Goal: Find specific page/section: Find specific page/section

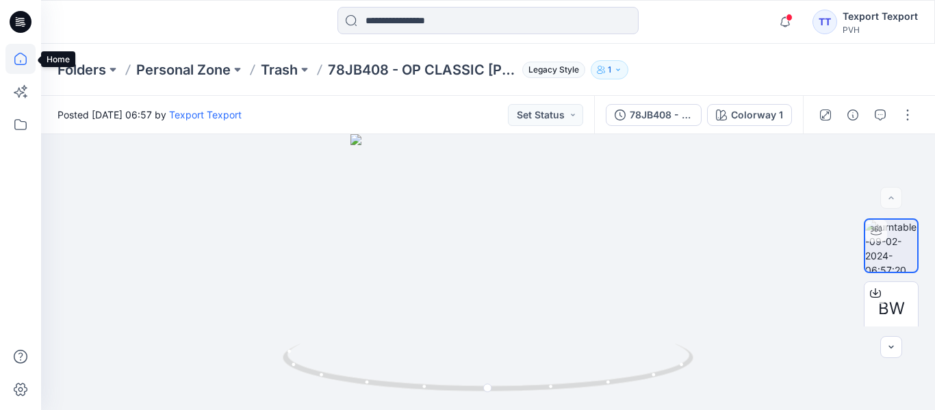
click at [21, 62] on icon at bounding box center [20, 59] width 30 height 30
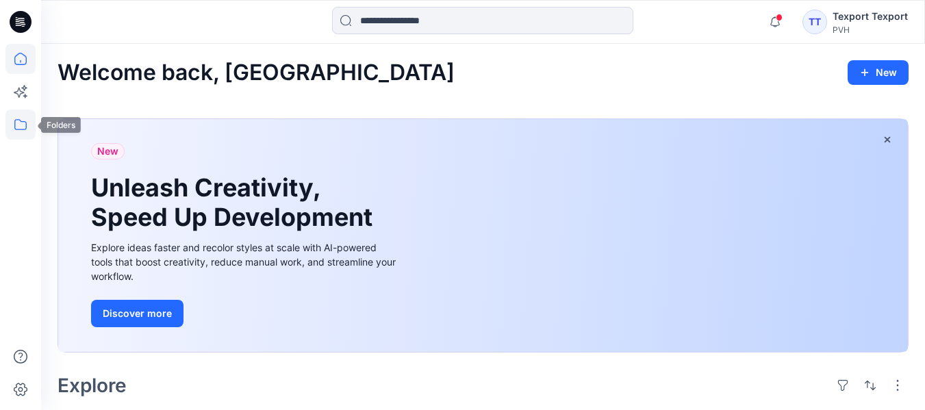
click at [18, 130] on icon at bounding box center [20, 125] width 30 height 30
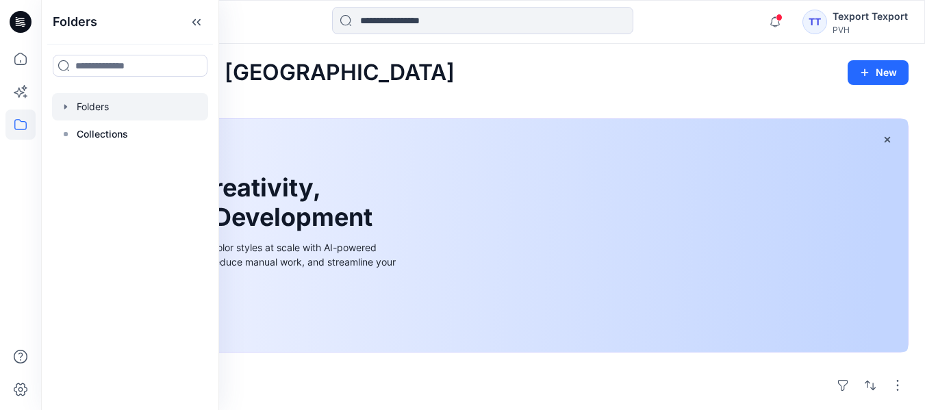
click at [118, 114] on div at bounding box center [130, 106] width 156 height 27
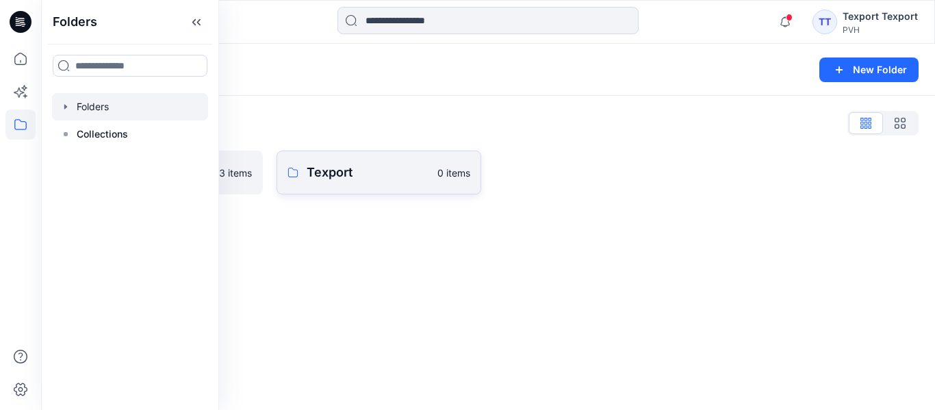
click at [346, 170] on p "Texport" at bounding box center [368, 172] width 123 height 19
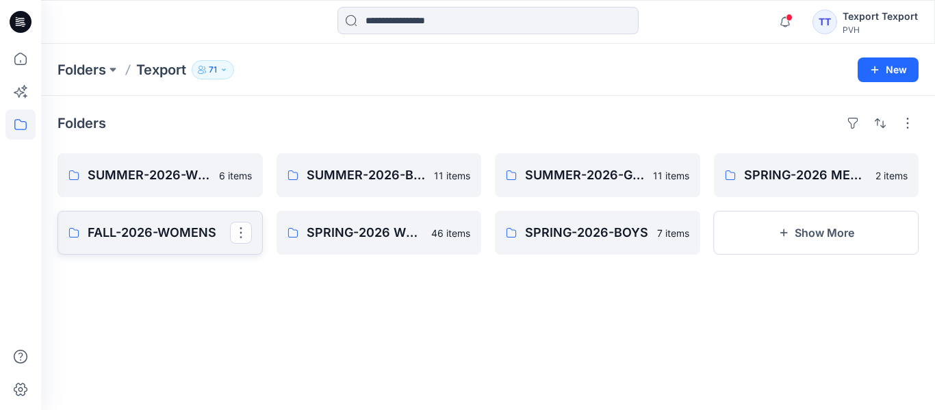
click at [141, 233] on p "FALL-2026-WOMENS" at bounding box center [159, 232] width 142 height 19
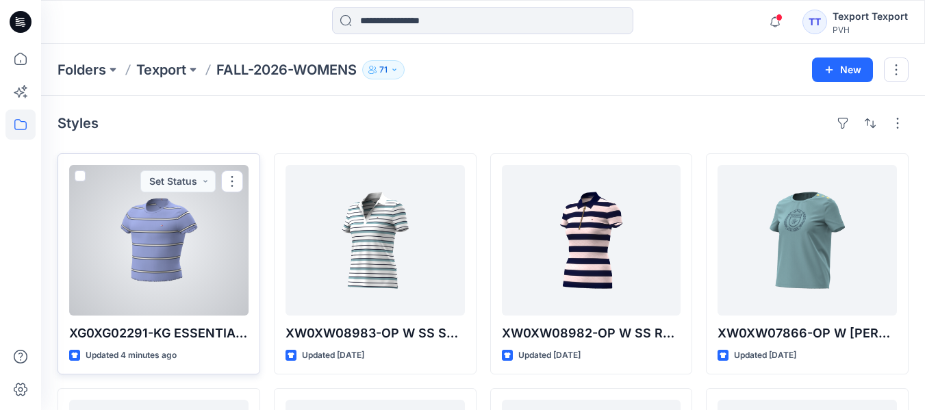
click at [185, 262] on div at bounding box center [158, 240] width 179 height 151
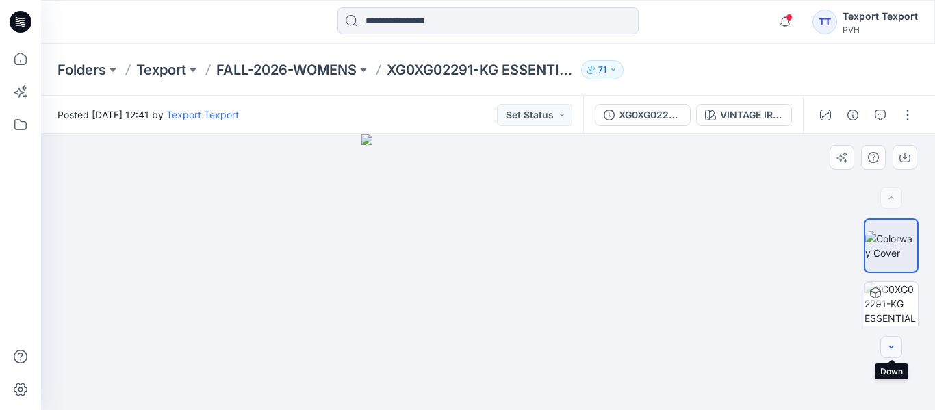
click at [889, 350] on icon "button" at bounding box center [891, 347] width 11 height 11
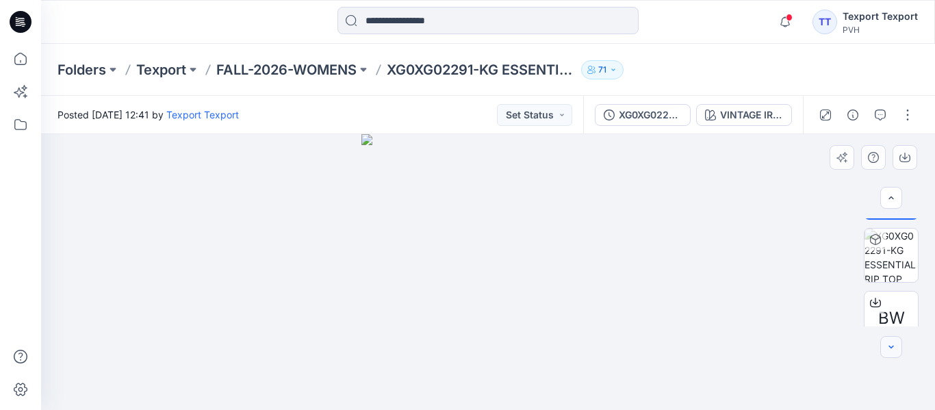
click at [889, 350] on icon "button" at bounding box center [891, 347] width 11 height 11
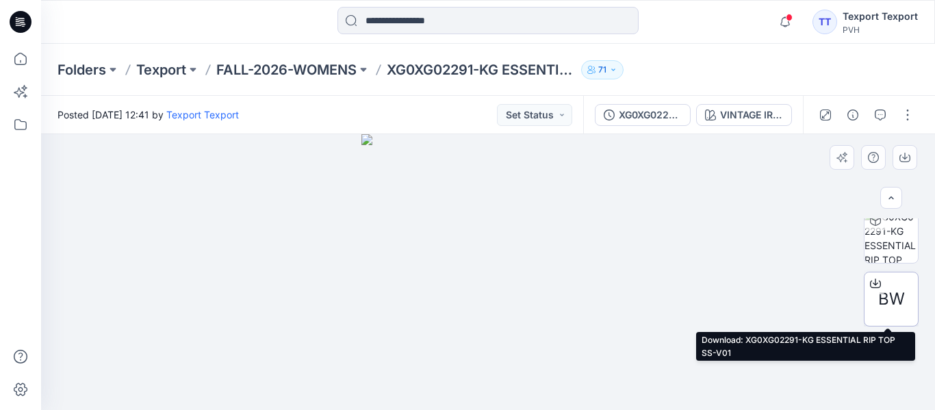
click at [892, 294] on span "BW" at bounding box center [891, 299] width 27 height 25
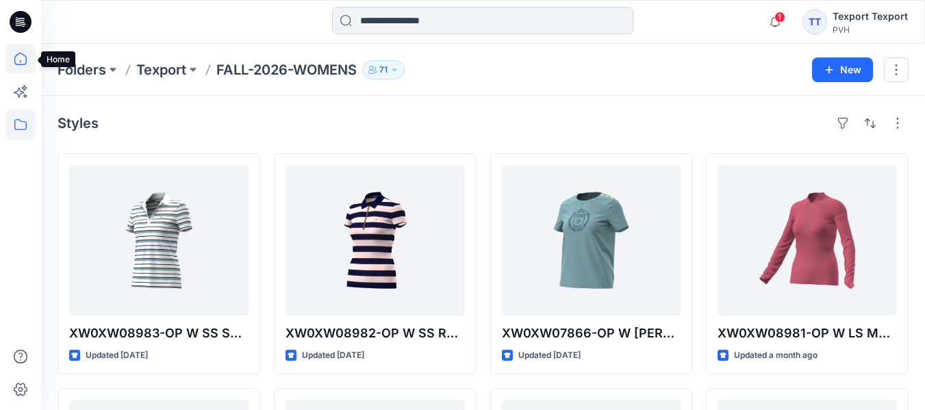
click at [24, 62] on icon at bounding box center [20, 59] width 30 height 30
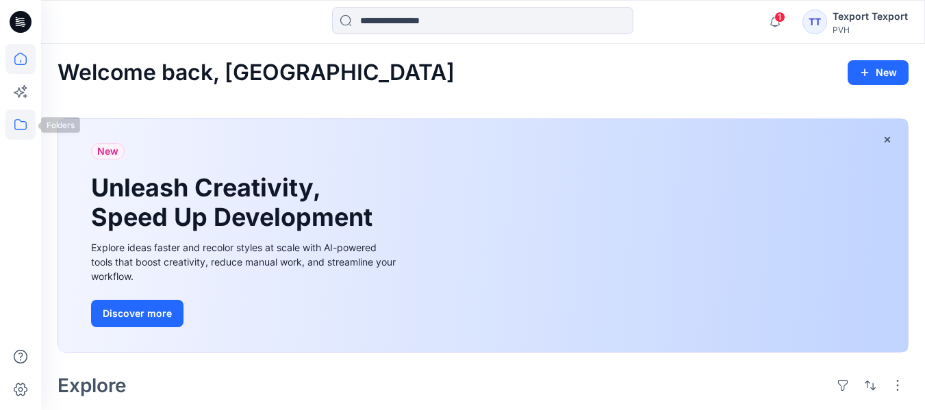
click at [20, 132] on icon at bounding box center [20, 125] width 30 height 30
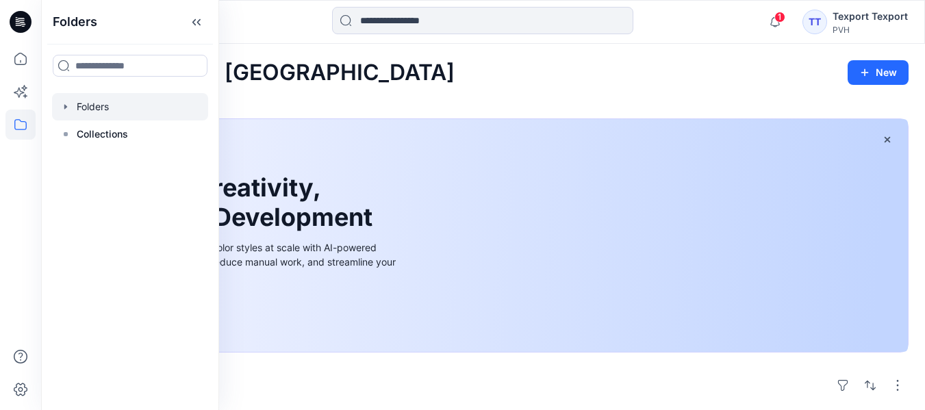
click at [116, 116] on div at bounding box center [130, 106] width 156 height 27
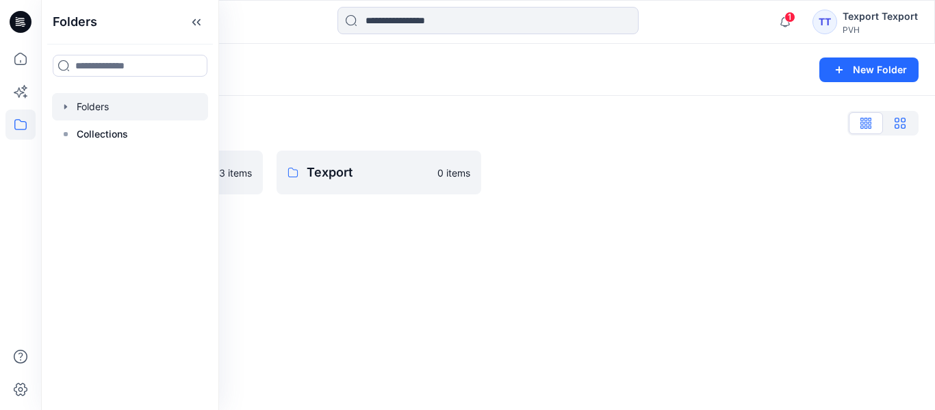
click at [904, 126] on icon "button" at bounding box center [900, 123] width 11 height 11
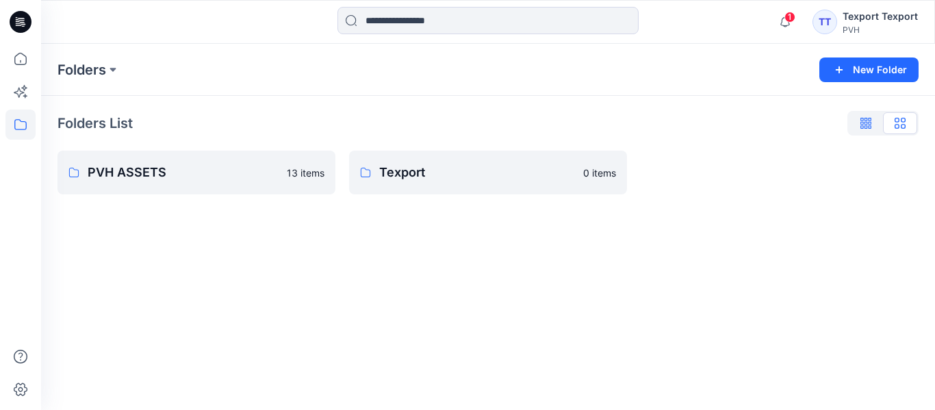
click at [860, 127] on icon "button" at bounding box center [863, 123] width 7 height 11
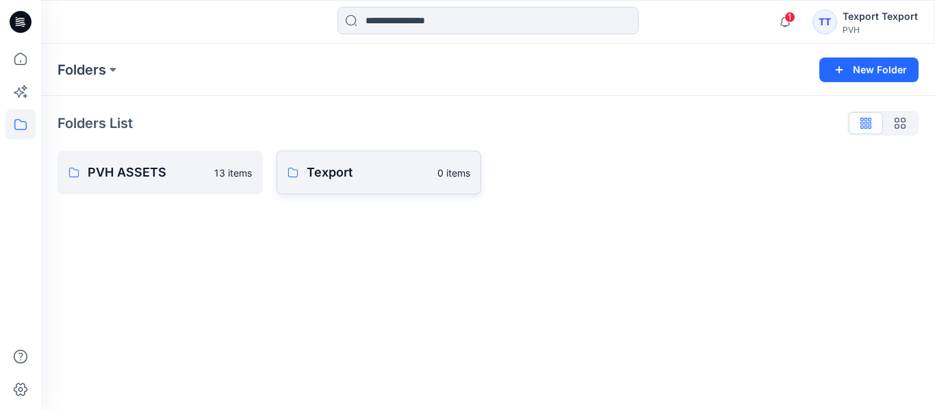
click at [378, 177] on p "Texport" at bounding box center [368, 172] width 123 height 19
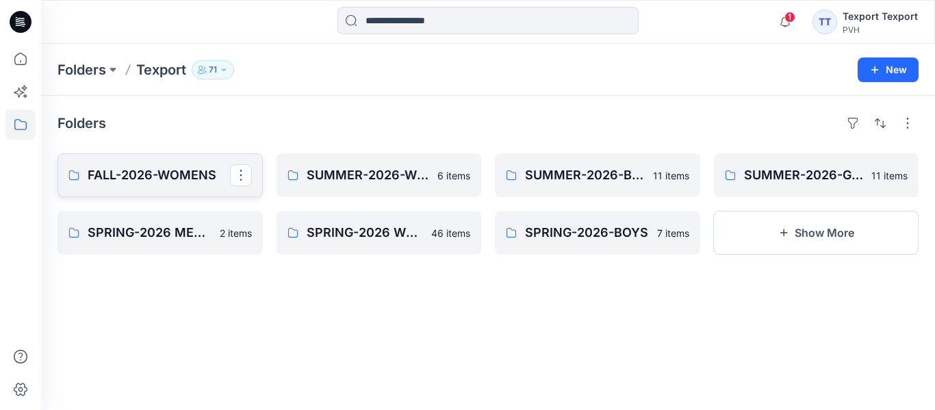
click at [168, 177] on p "FALL-2026-WOMENS" at bounding box center [159, 175] width 142 height 19
click at [769, 230] on button "Show More" at bounding box center [816, 233] width 205 height 44
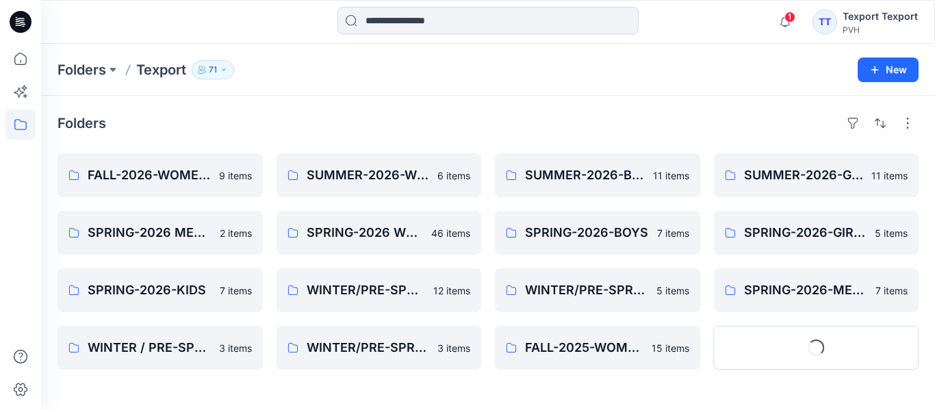
click at [743, 86] on div "Folders Texport 71 New" at bounding box center [488, 70] width 894 height 52
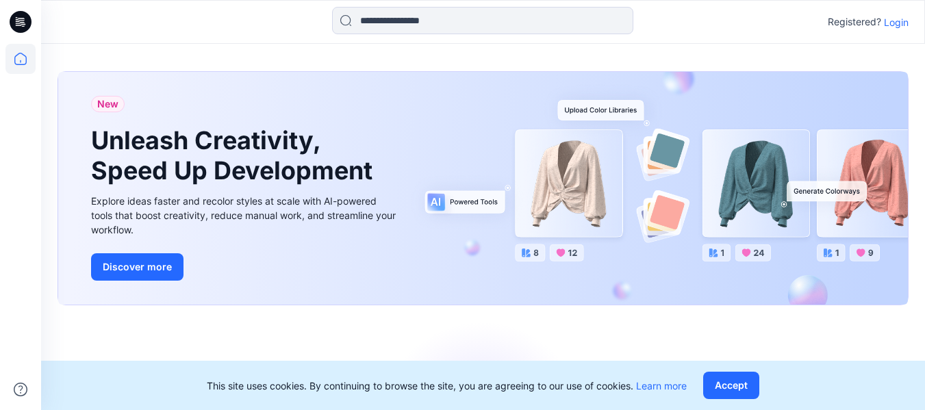
click at [729, 42] on div "Registered? Login" at bounding box center [483, 22] width 884 height 44
click at [20, 62] on icon at bounding box center [20, 59] width 30 height 30
click at [897, 25] on p "Login" at bounding box center [896, 22] width 25 height 14
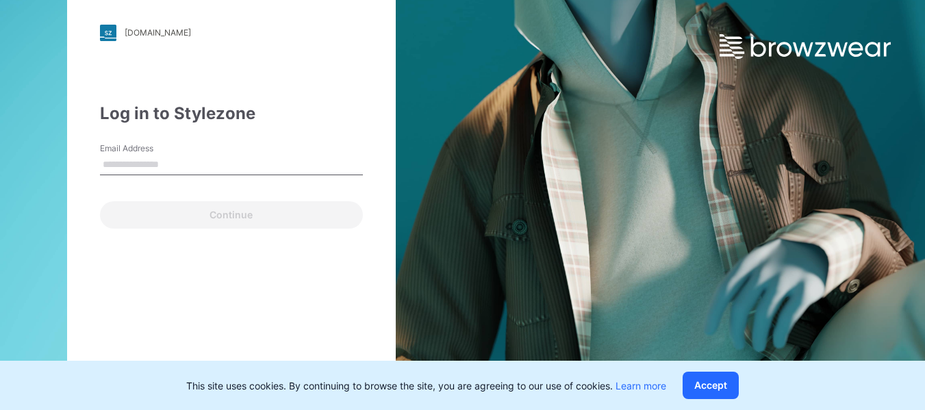
type input "**********"
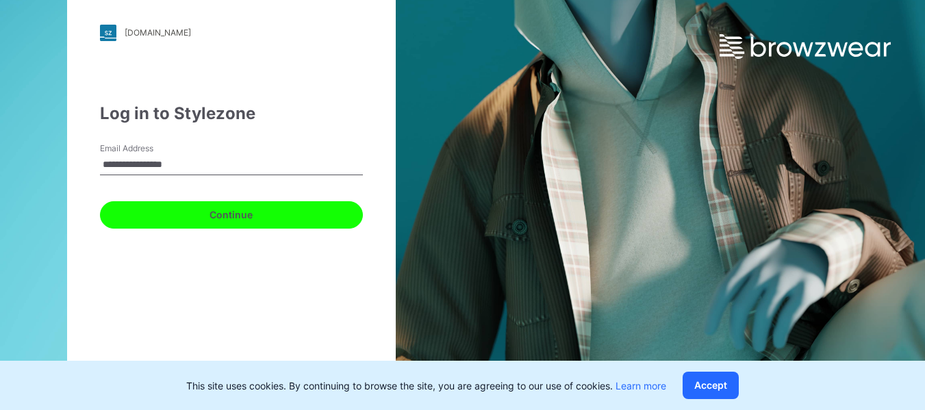
click at [234, 220] on button "Continue" at bounding box center [231, 214] width 263 height 27
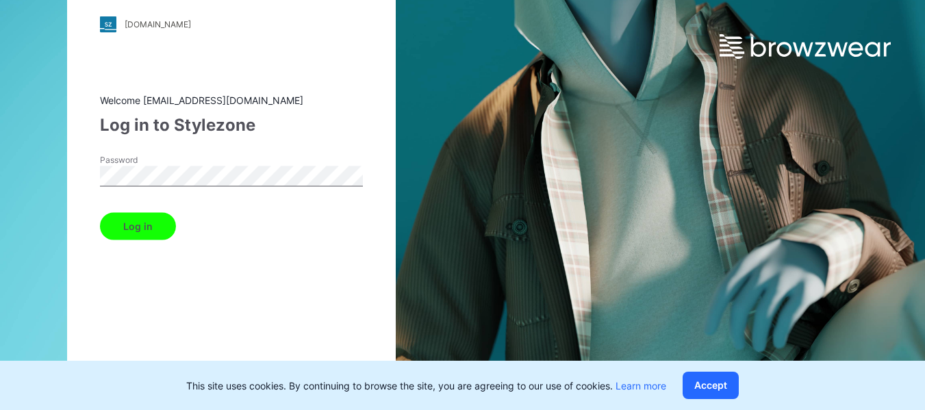
click at [132, 226] on button "Log in" at bounding box center [138, 225] width 76 height 27
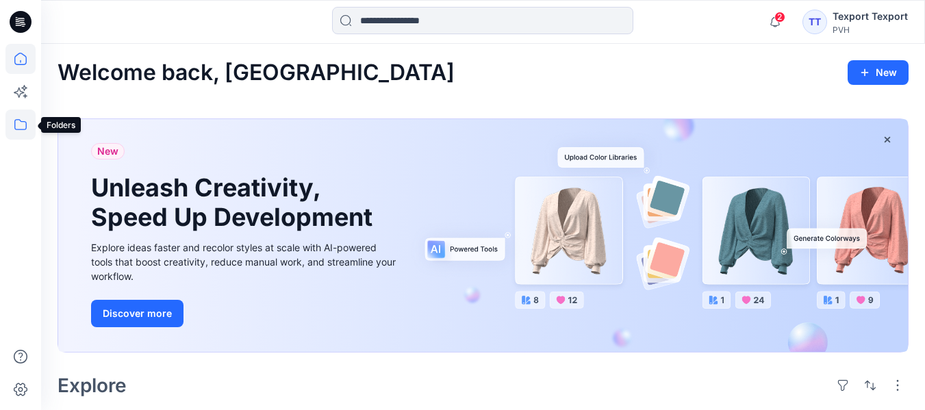
click at [20, 120] on icon at bounding box center [20, 124] width 12 height 11
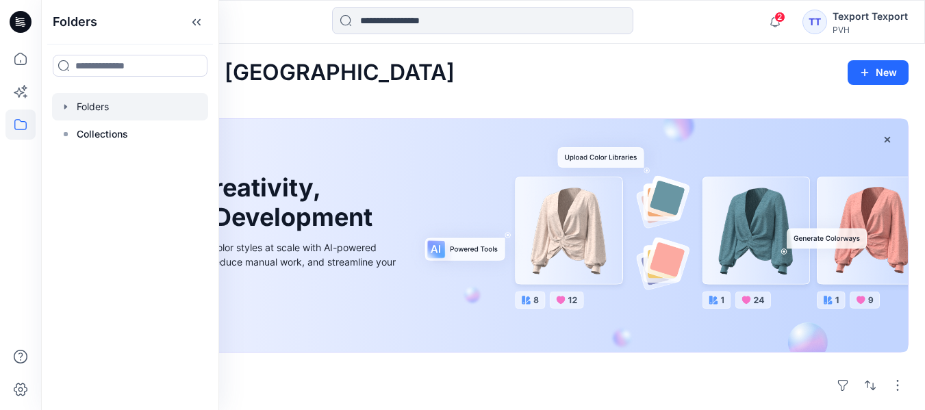
click at [99, 107] on div at bounding box center [130, 106] width 156 height 27
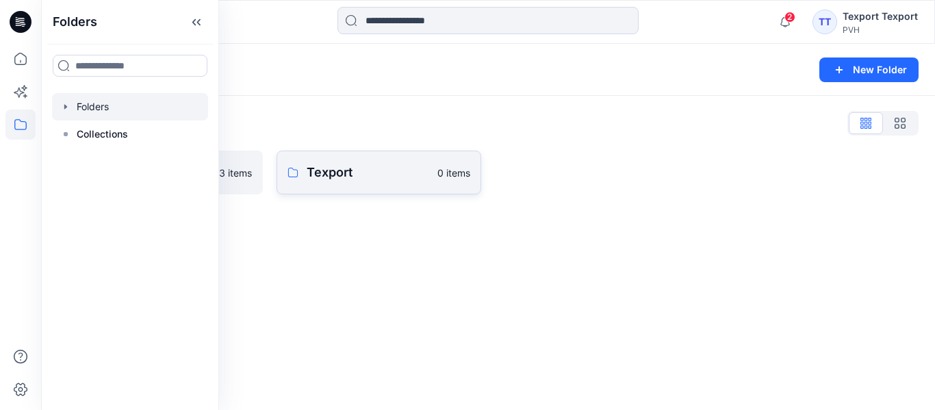
click at [322, 170] on p "Texport" at bounding box center [368, 172] width 123 height 19
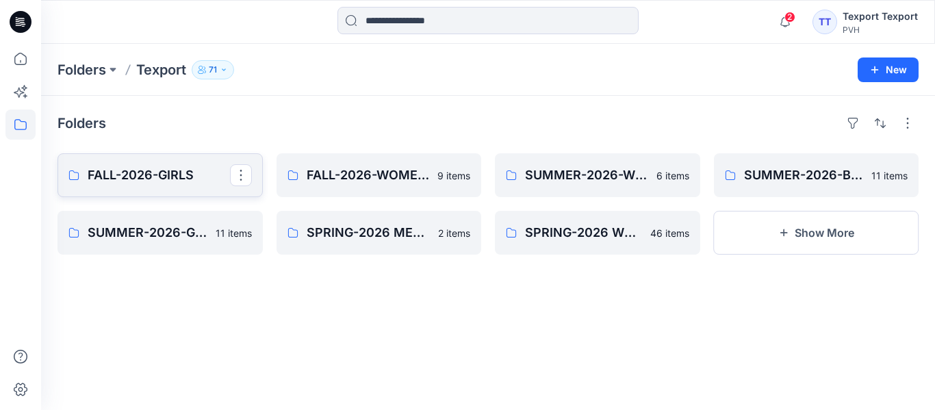
click at [144, 175] on p "FALL-2026-GIRLS" at bounding box center [159, 175] width 142 height 19
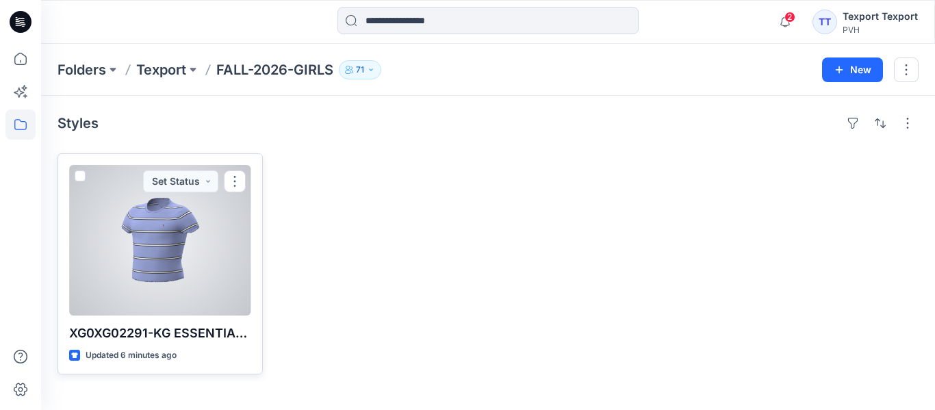
click at [158, 280] on div at bounding box center [160, 240] width 182 height 151
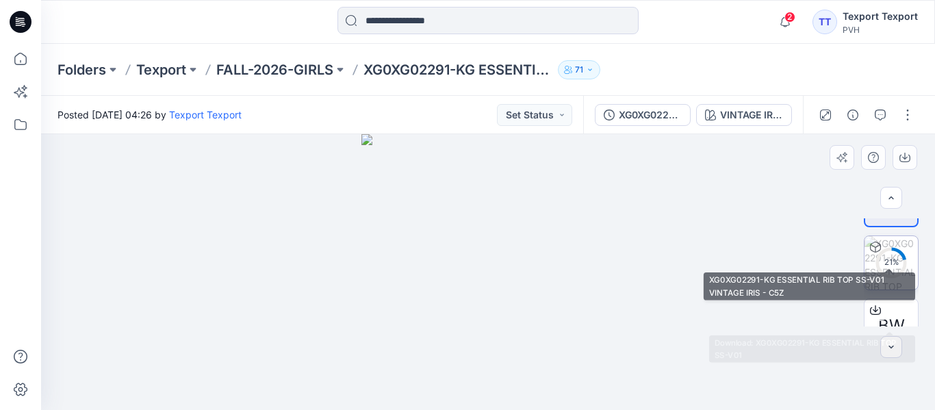
scroll to position [73, 0]
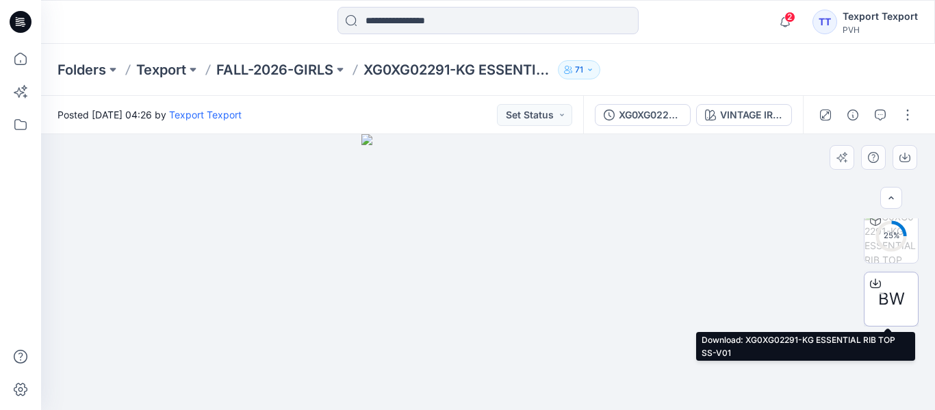
click at [891, 303] on span "BW" at bounding box center [891, 299] width 27 height 25
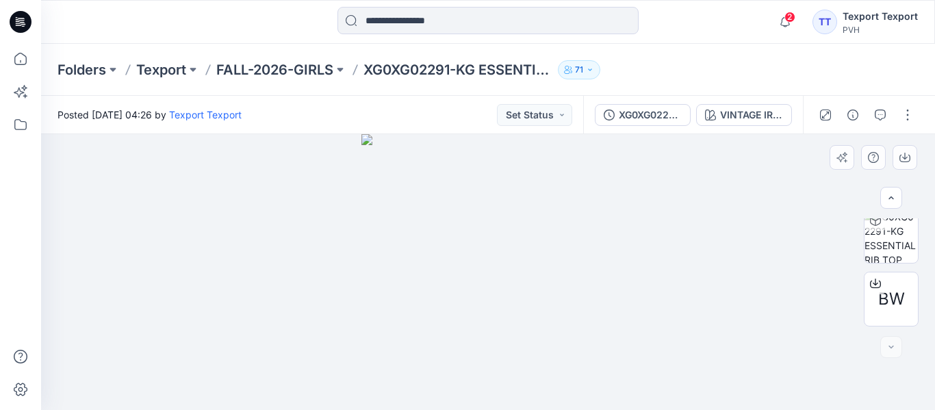
click at [485, 272] on img at bounding box center [488, 272] width 254 height 276
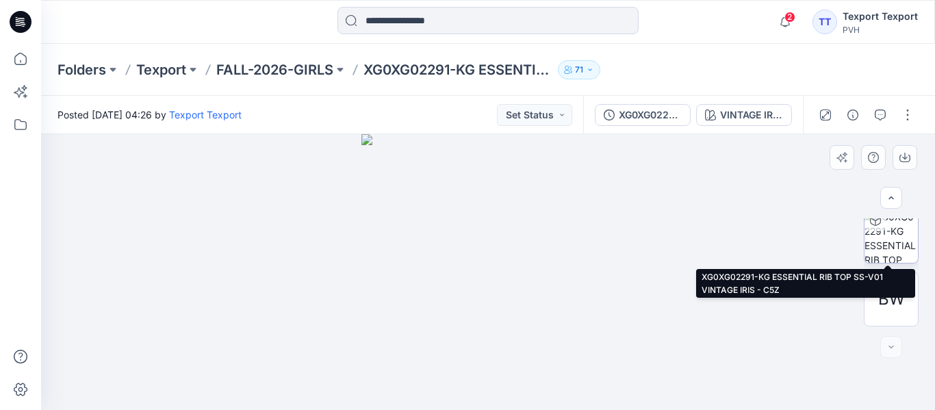
click at [887, 238] on img at bounding box center [891, 235] width 53 height 53
